Goal: Information Seeking & Learning: Learn about a topic

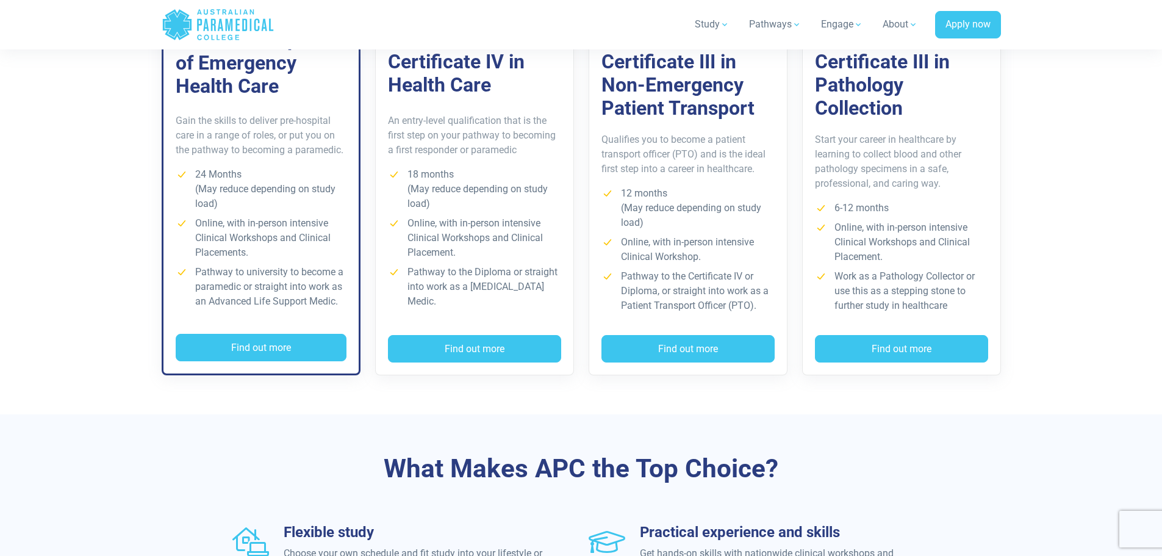
scroll to position [976, 0]
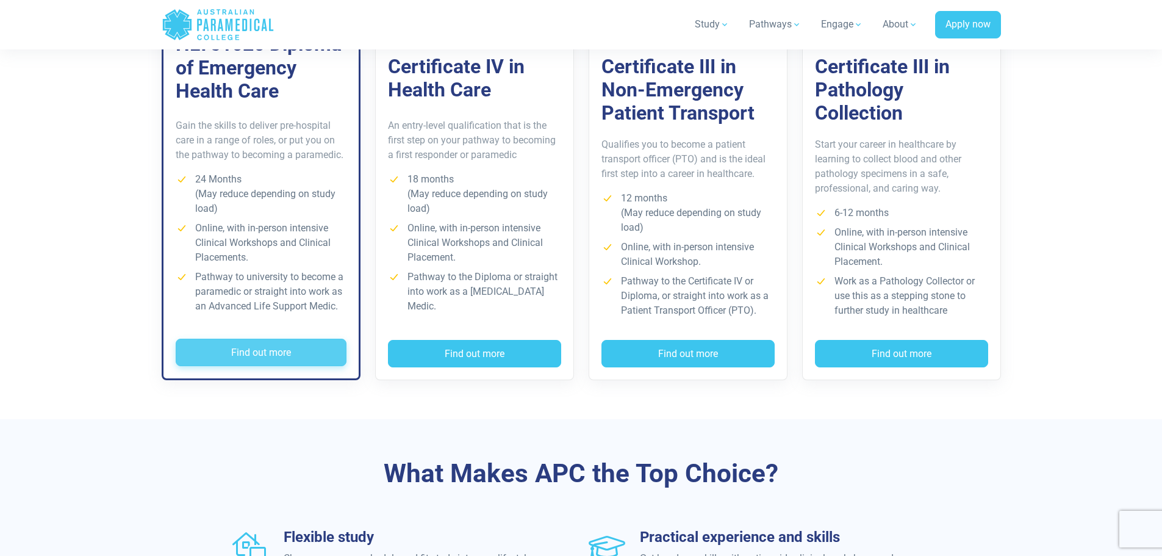
click at [301, 347] on button "Find out more" at bounding box center [261, 353] width 171 height 28
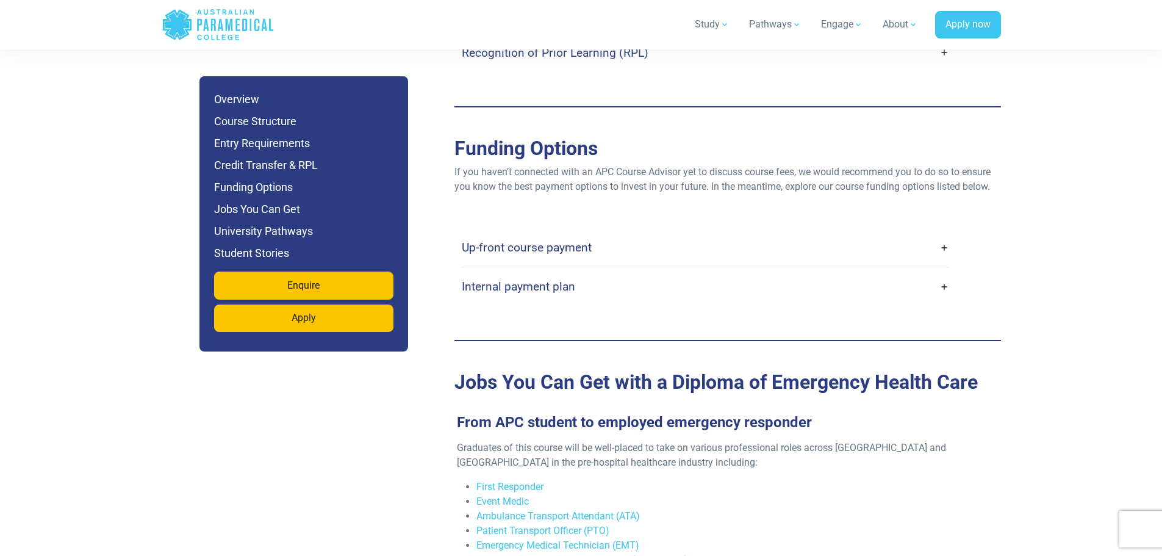
scroll to position [3722, 0]
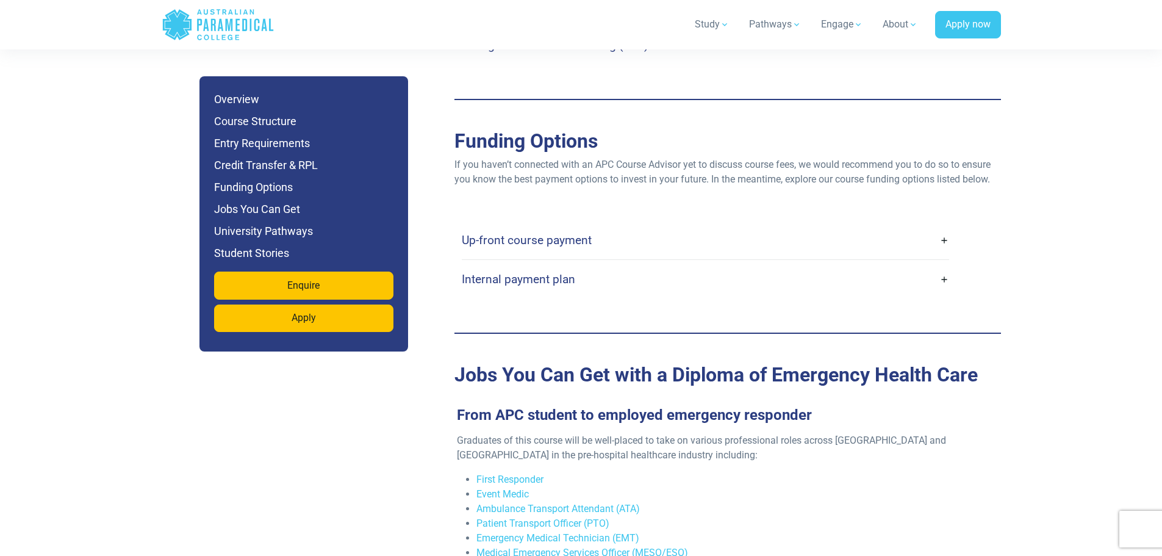
click at [625, 226] on link "Up-front course payment" at bounding box center [705, 240] width 487 height 29
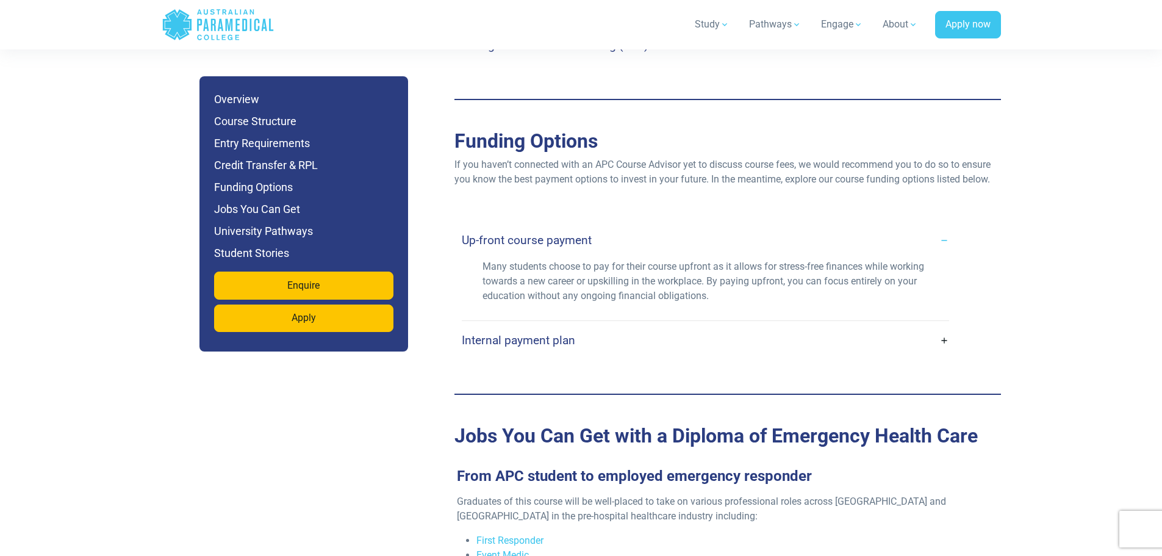
click at [588, 233] on h4 "Up-front course payment" at bounding box center [527, 240] width 130 height 14
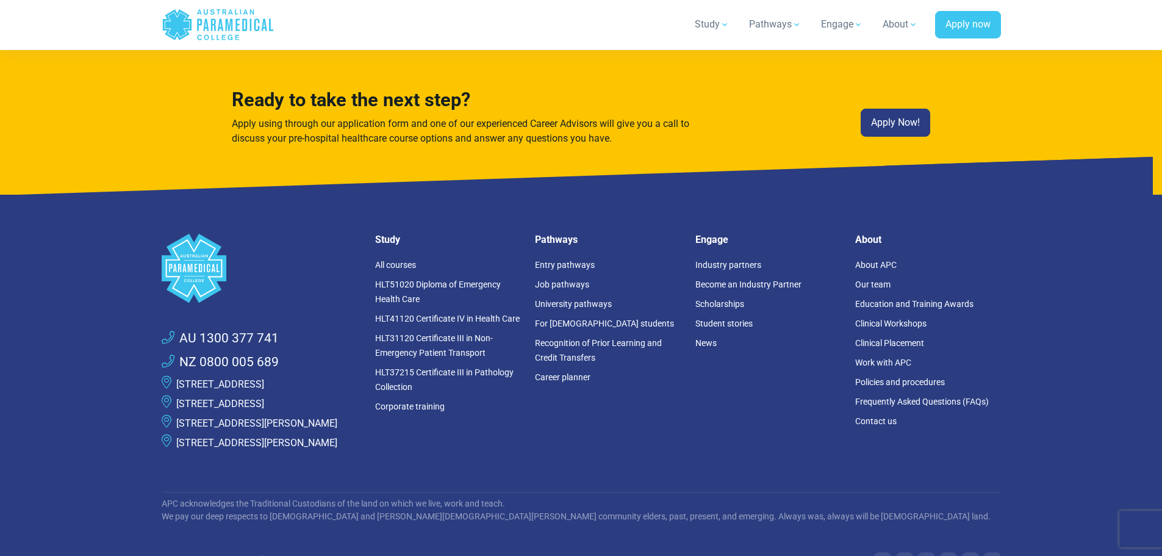
scroll to position [7770, 0]
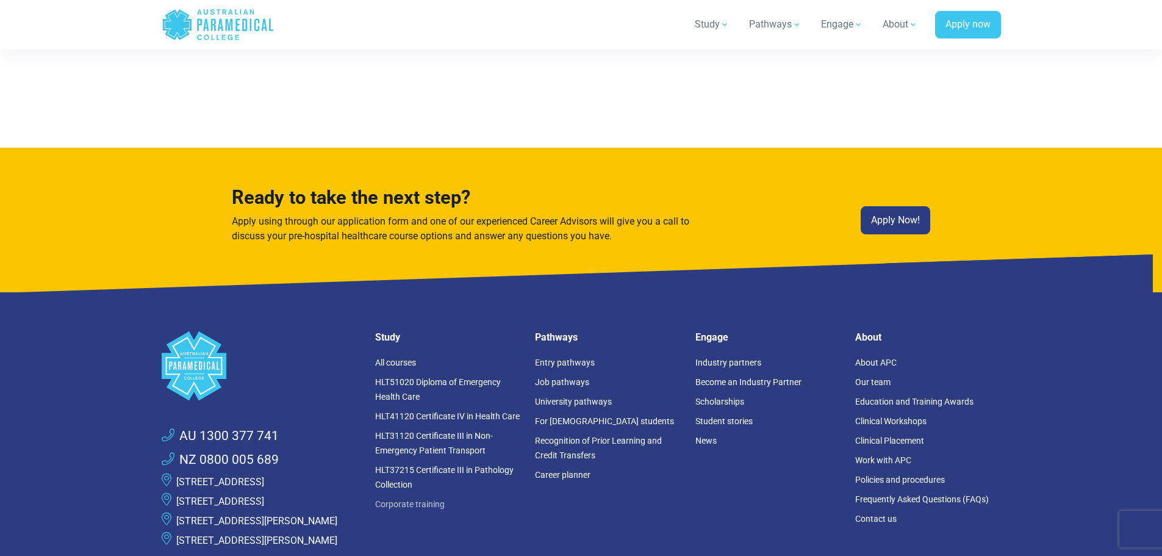
click at [408, 499] on link "Corporate training" at bounding box center [410, 504] width 70 height 10
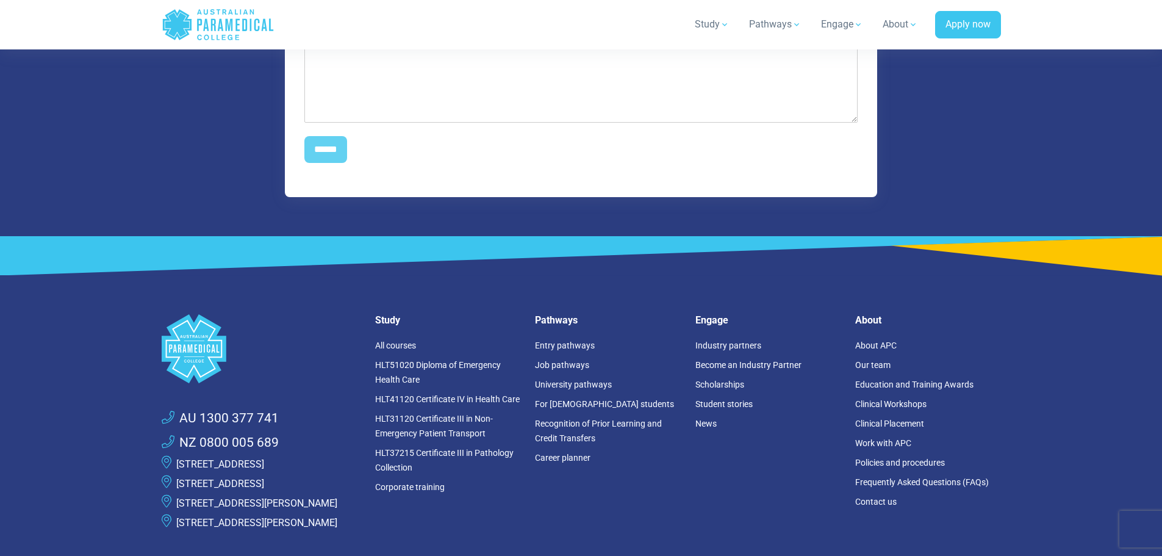
scroll to position [1586, 0]
